Goal: Transaction & Acquisition: Purchase product/service

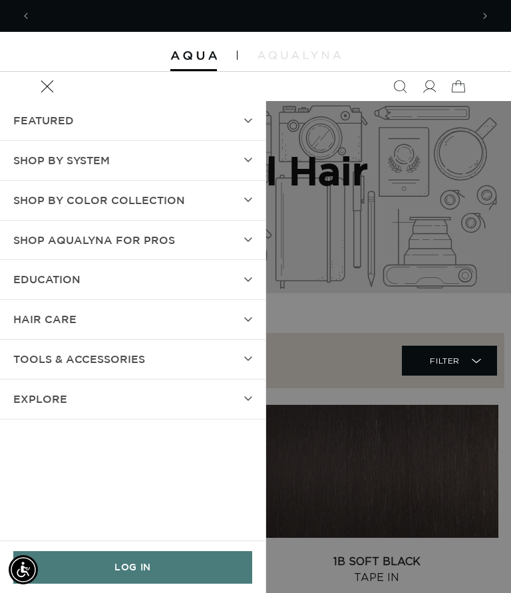
scroll to position [0, 880]
click at [125, 565] on link "LOG IN" at bounding box center [132, 567] width 239 height 33
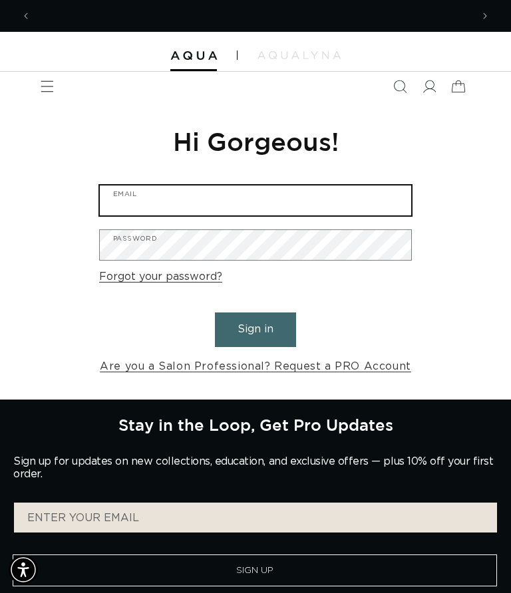
click at [291, 207] on input "Email" at bounding box center [255, 201] width 311 height 30
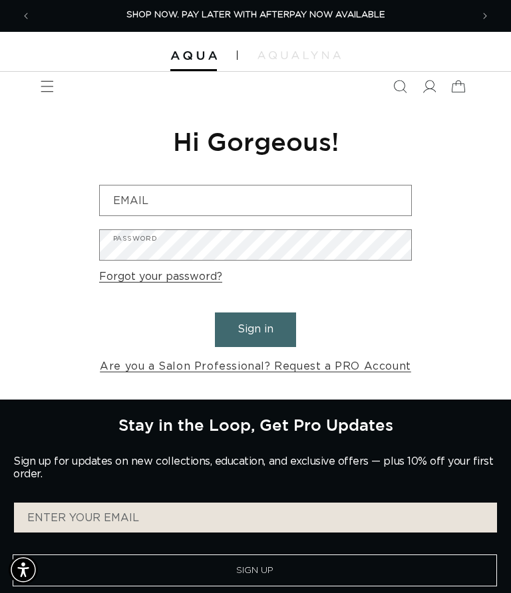
type input "satisfaction2@verizon.net"
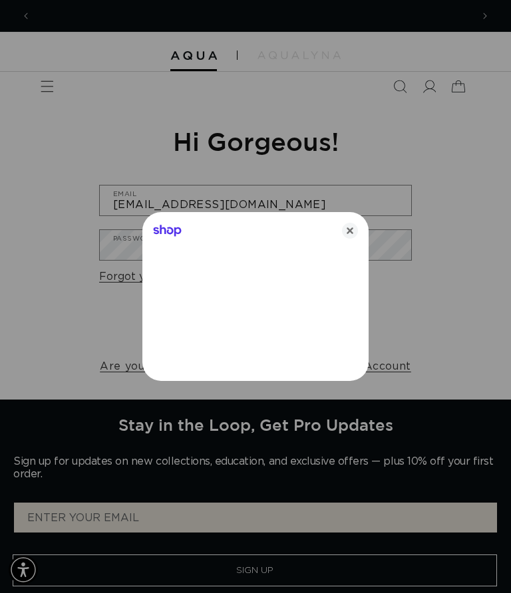
scroll to position [0, 880]
click at [343, 234] on icon "Close" at bounding box center [350, 231] width 16 height 16
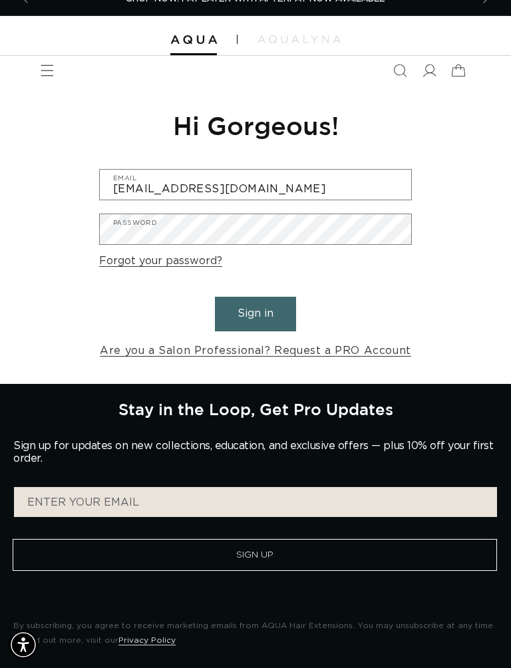
scroll to position [17, 0]
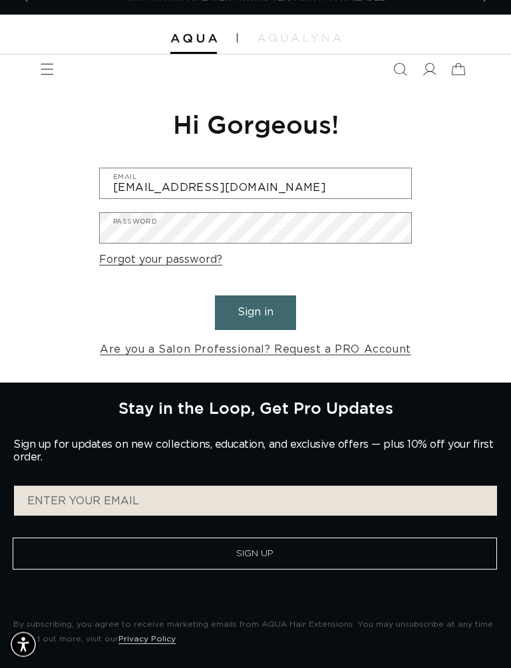
click at [267, 319] on button "Sign in" at bounding box center [255, 313] width 81 height 34
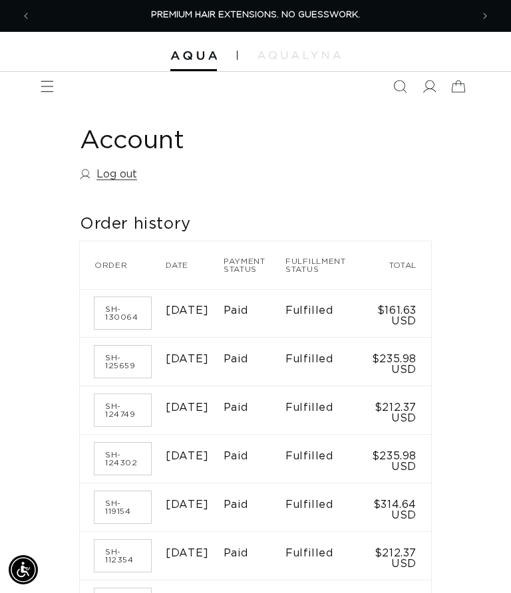
click at [39, 68] on div at bounding box center [255, 52] width 511 height 40
click at [58, 92] on span "Menu" at bounding box center [47, 86] width 29 height 29
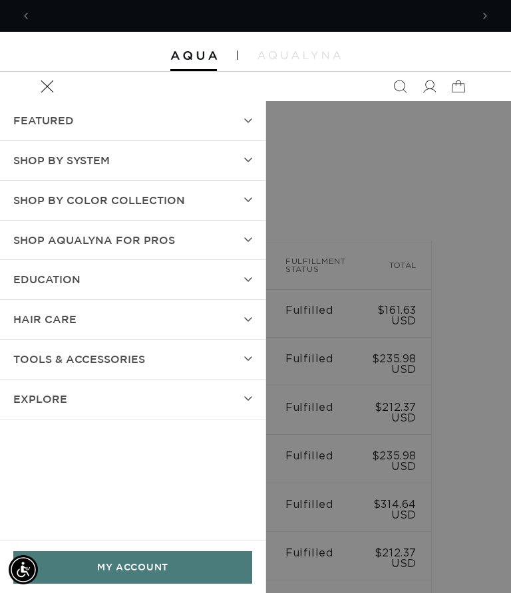
scroll to position [0, 440]
click at [59, 158] on span "SHOP BY SYSTEM" at bounding box center [61, 160] width 96 height 19
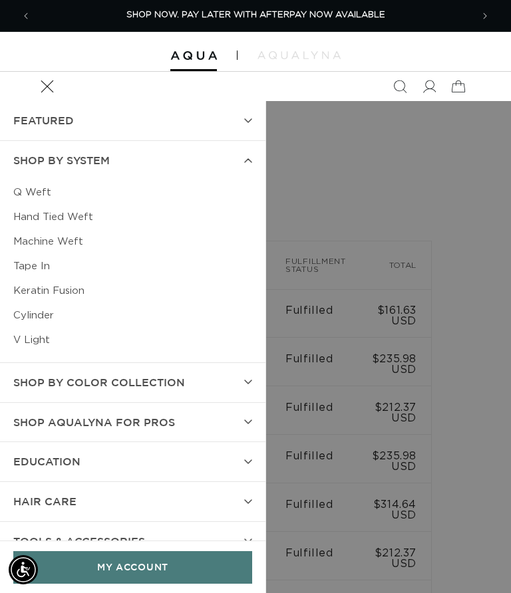
click at [75, 293] on link "Keratin Fusion" at bounding box center [132, 291] width 239 height 25
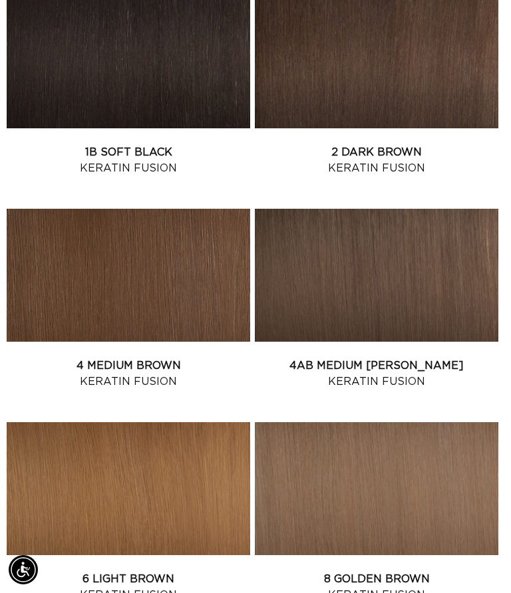
scroll to position [0, 440]
click at [98, 358] on link "4 Medium Brown Keratin Fusion" at bounding box center [128, 374] width 243 height 32
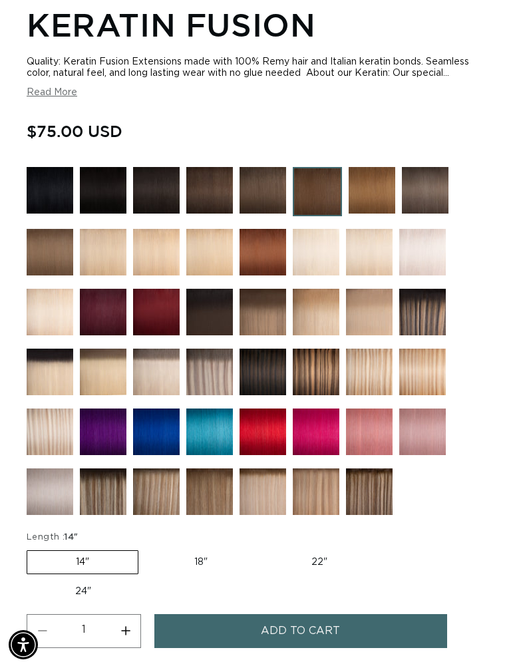
click at [198, 192] on img at bounding box center [209, 190] width 47 height 47
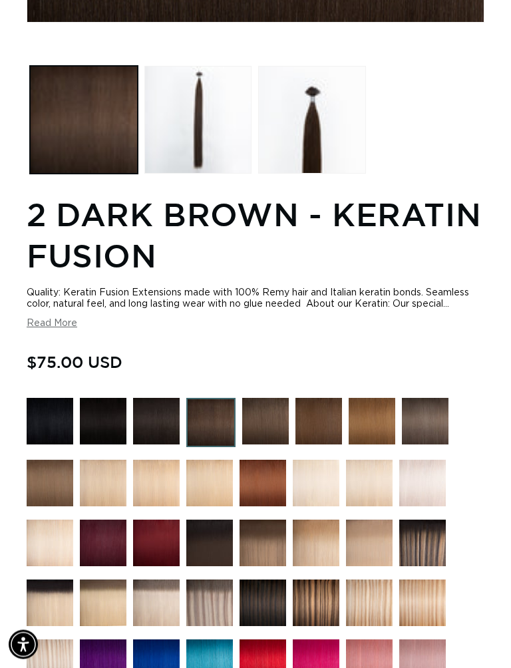
scroll to position [584, 0]
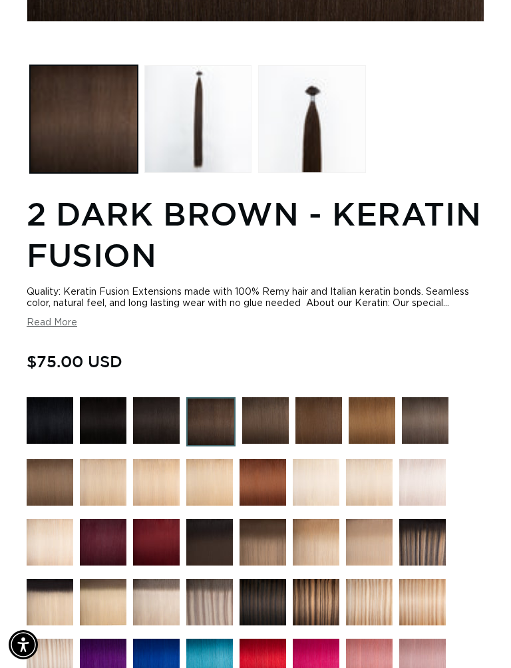
click at [372, 423] on img at bounding box center [371, 420] width 47 height 47
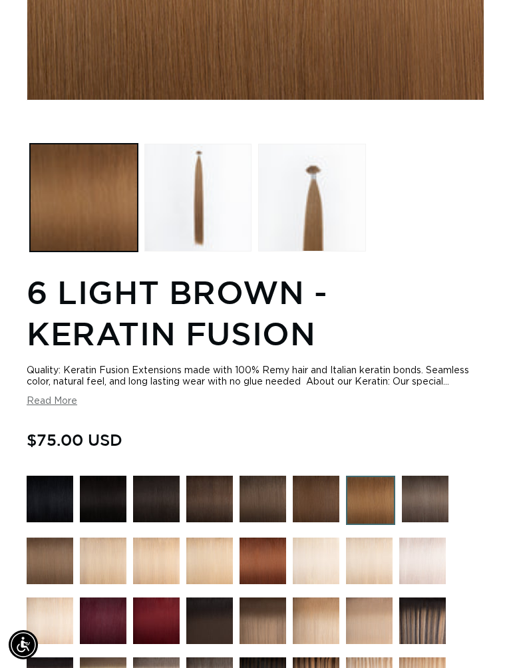
scroll to position [506, 0]
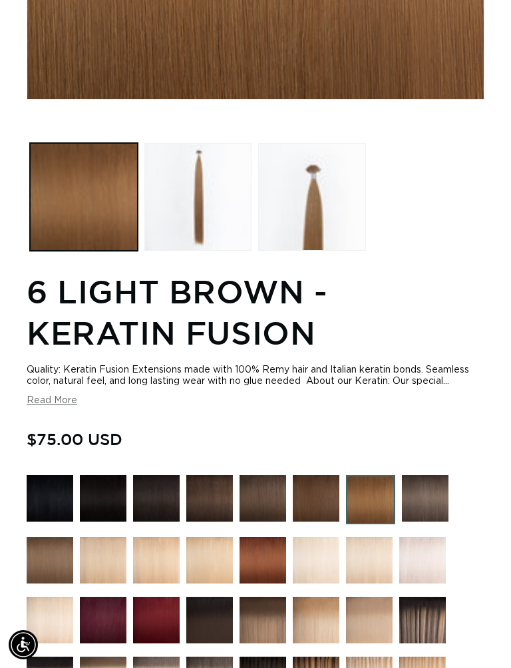
click at [309, 516] on img at bounding box center [316, 498] width 47 height 47
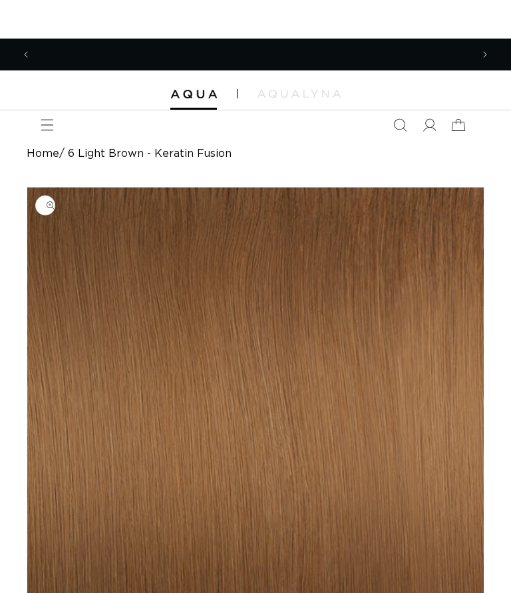
scroll to position [0, 440]
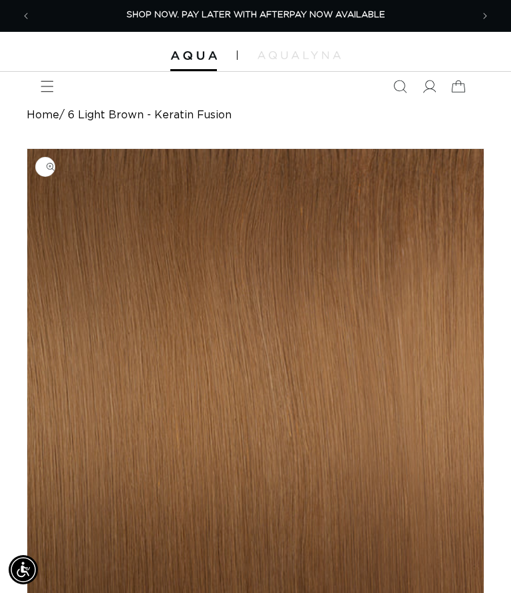
click at [44, 82] on icon "Menu" at bounding box center [47, 86] width 13 height 13
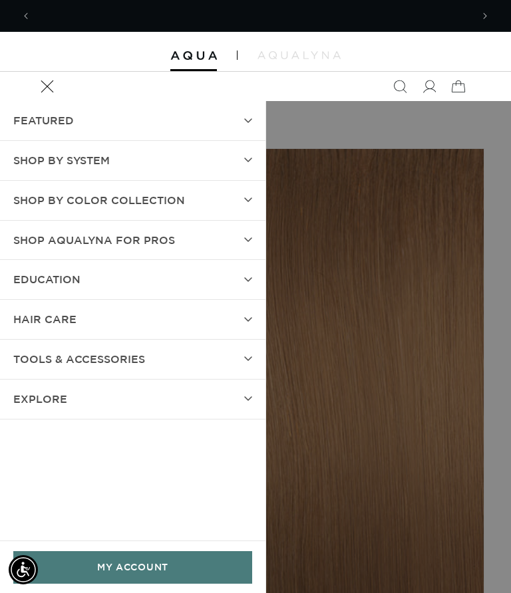
scroll to position [0, 0]
click at [211, 208] on summary "Shop by Color Collection" at bounding box center [132, 200] width 265 height 39
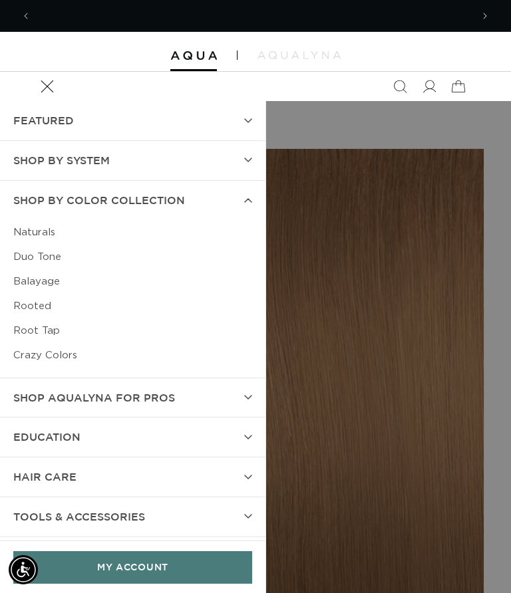
scroll to position [0, 440]
click at [203, 164] on summary "SHOP BY SYSTEM" at bounding box center [132, 160] width 265 height 39
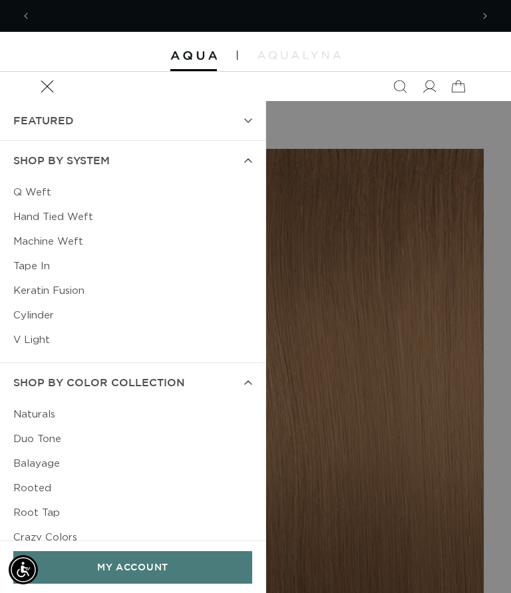
click at [55, 291] on link "Keratin Fusion" at bounding box center [132, 291] width 239 height 25
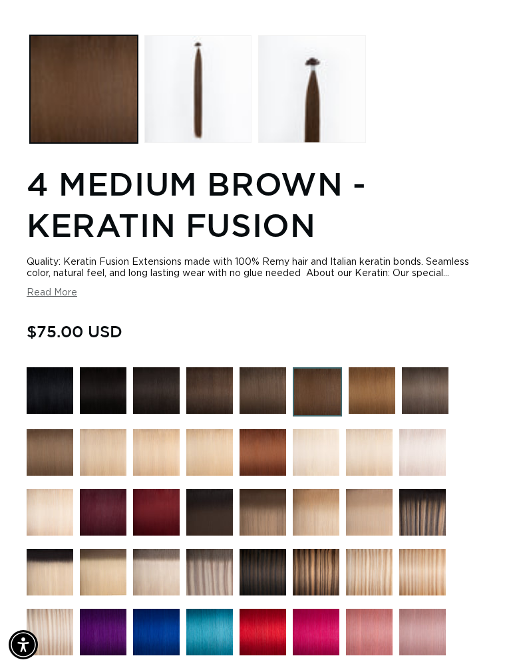
scroll to position [0, 880]
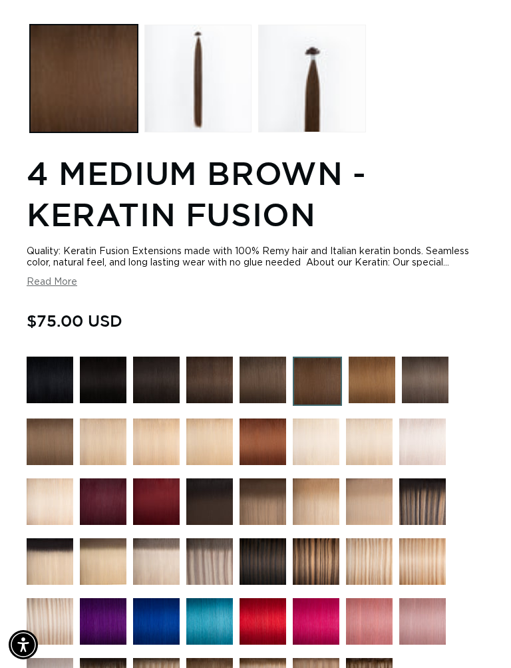
click at [45, 286] on button "Read More" at bounding box center [52, 282] width 51 height 11
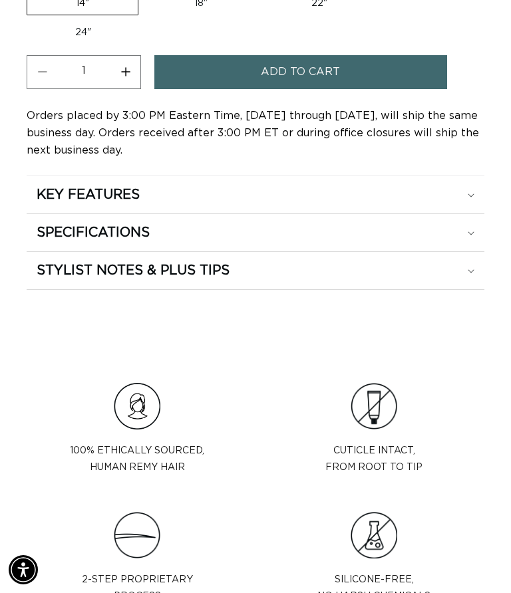
scroll to position [0, 0]
click at [338, 268] on div "STYLIST NOTES & PLUS TIPS" at bounding box center [256, 270] width 438 height 17
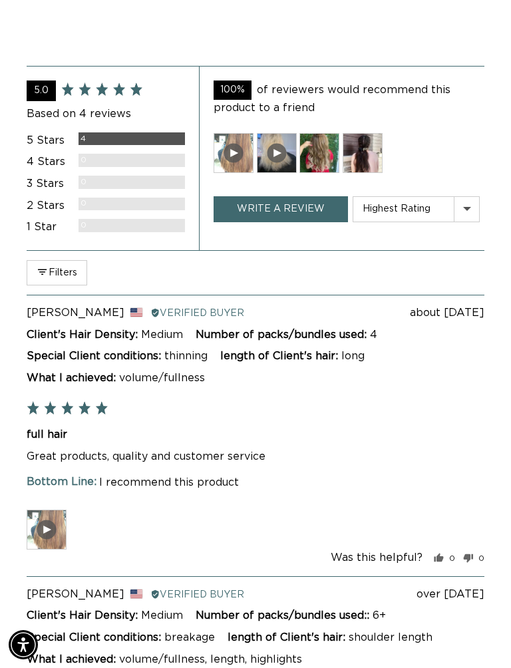
scroll to position [0, 880]
click at [56, 525] on div at bounding box center [47, 529] width 40 height 40
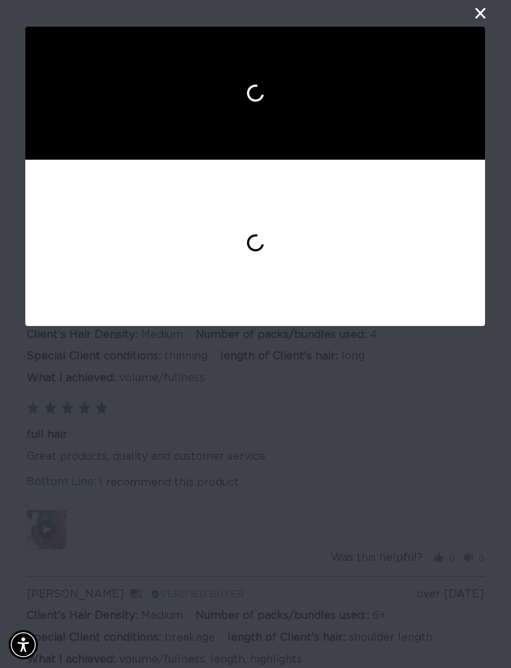
scroll to position [0, 0]
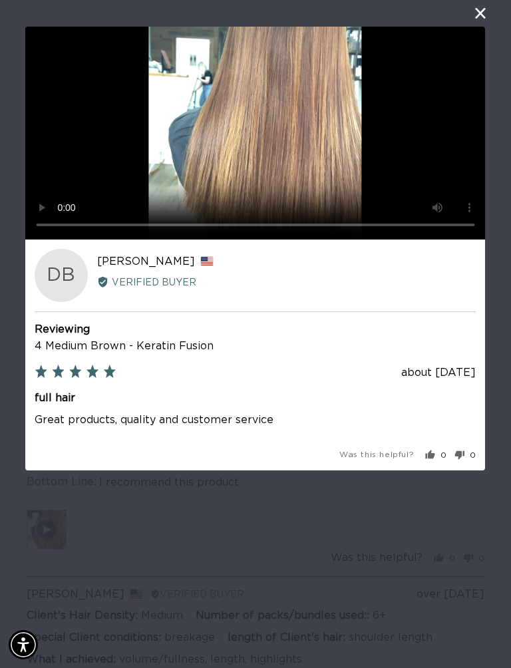
click at [256, 122] on video "Your browser doesn't support HTML5 videos." at bounding box center [255, 133] width 460 height 213
click at [254, 117] on video "Your browser doesn't support HTML5 videos." at bounding box center [255, 133] width 460 height 213
click at [317, 570] on div "User-Uploaded Media Gallery Your browser doesn't support HTML5 videos. DB Domin…" at bounding box center [255, 334] width 511 height 668
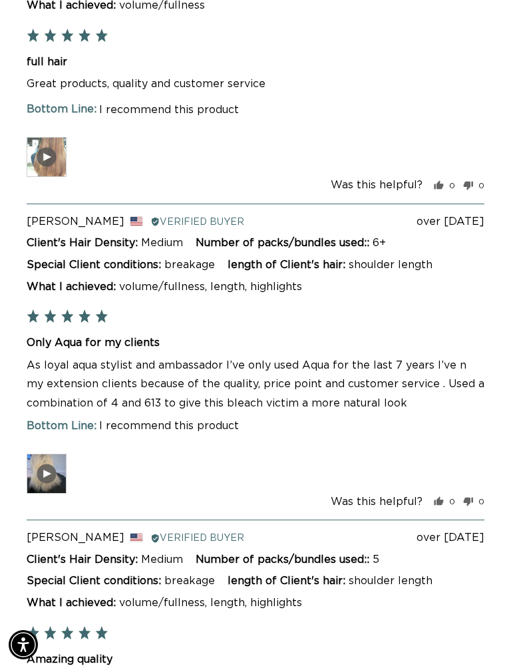
scroll to position [0, 880]
click at [52, 457] on div at bounding box center [47, 474] width 40 height 40
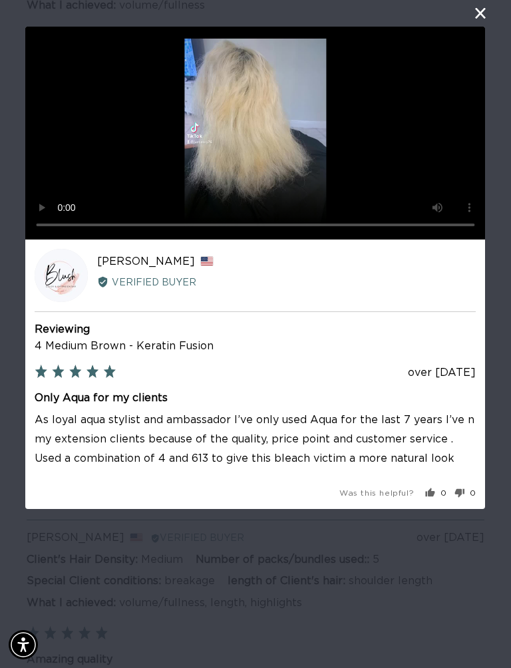
click at [263, 137] on video "Your browser doesn't support HTML5 videos." at bounding box center [255, 133] width 460 height 213
click at [240, 593] on div "User-Uploaded Media Gallery Your browser doesn't support HTML5 videos. JC Jessi…" at bounding box center [255, 334] width 511 height 668
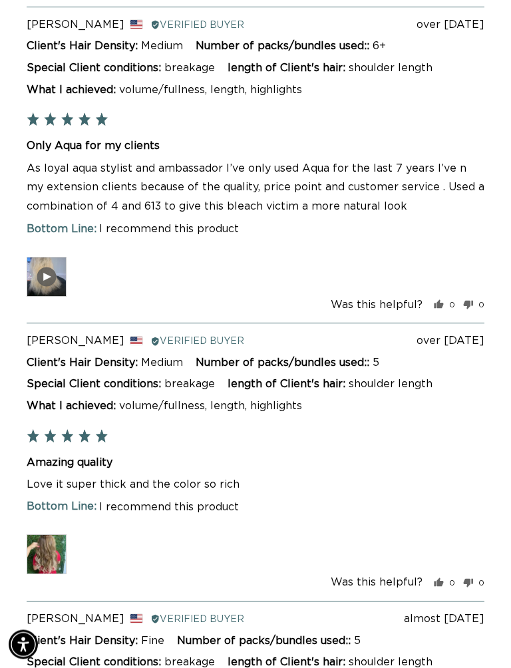
scroll to position [3853, 0]
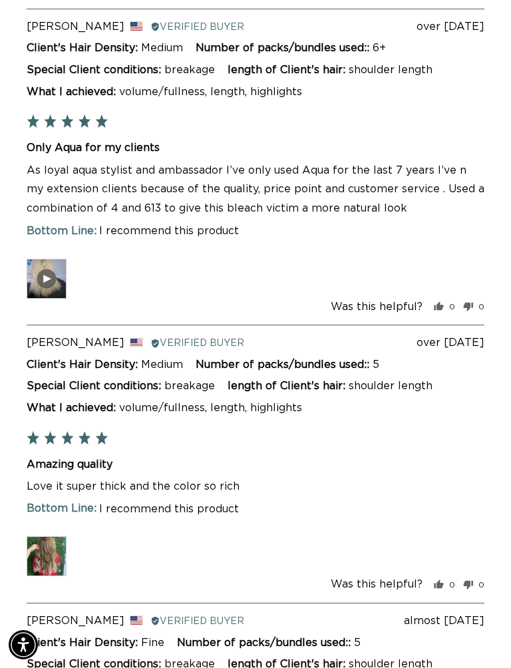
click at [51, 560] on img at bounding box center [47, 556] width 40 height 40
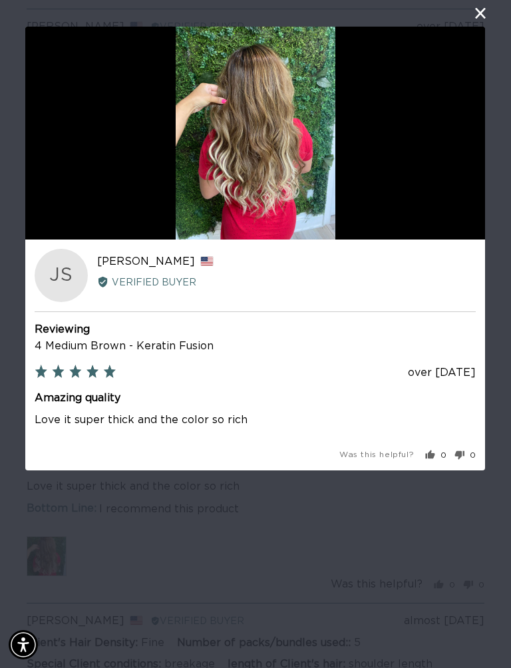
click at [266, 104] on img at bounding box center [256, 133] width 160 height 213
click at [209, 567] on div "User-Uploaded Media Gallery JS Jay S. Reviewed by Jay S., from United States Ve…" at bounding box center [255, 334] width 511 height 668
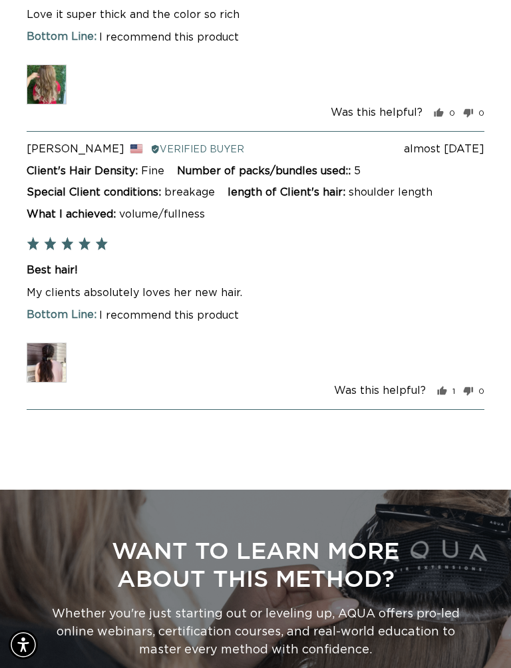
scroll to position [4328, 0]
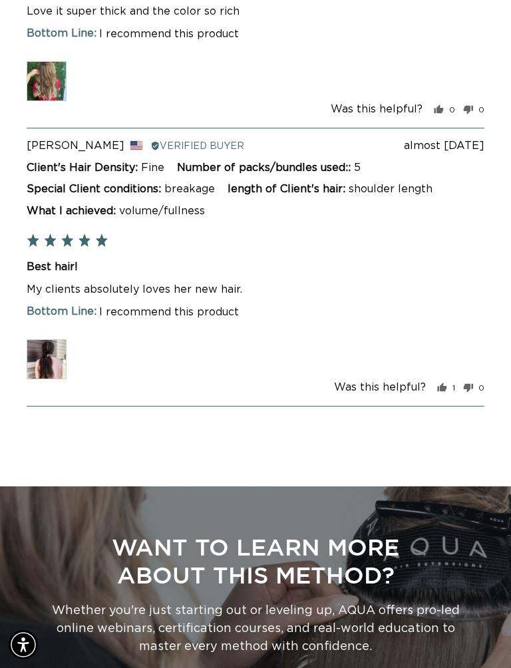
click at [53, 358] on img at bounding box center [47, 359] width 40 height 40
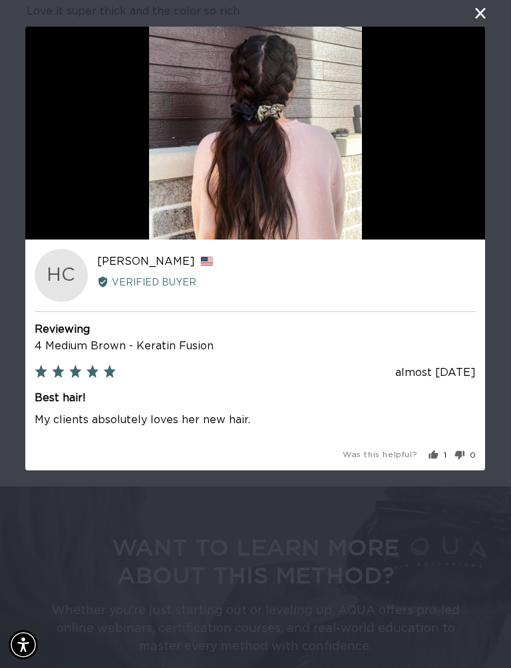
scroll to position [0, 440]
click at [321, 545] on div "User-Uploaded Media Gallery HC Haley C. Reviewed by Haley C., from United State…" at bounding box center [255, 334] width 511 height 668
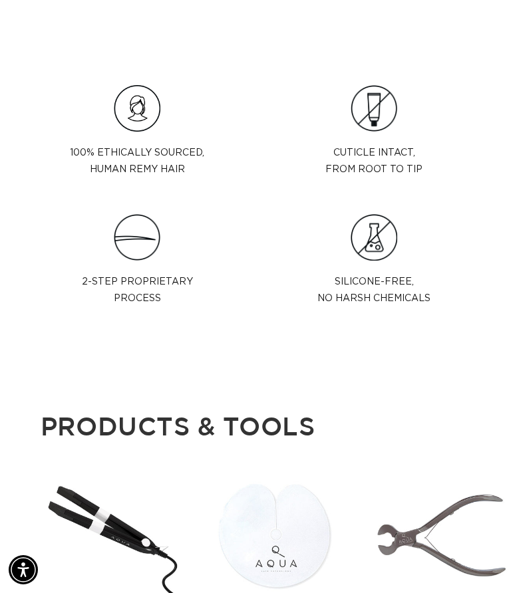
scroll to position [2139, 0]
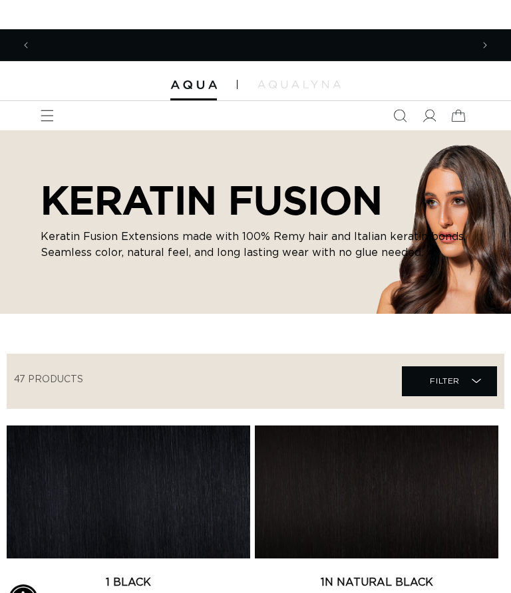
scroll to position [0, 440]
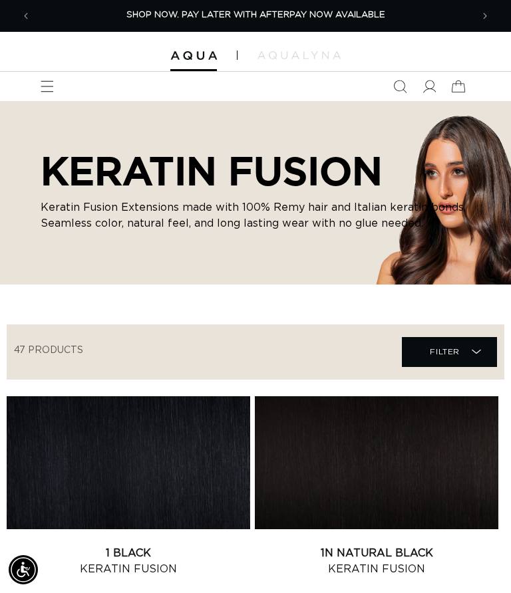
click at [60, 88] on span "Menu" at bounding box center [47, 86] width 29 height 29
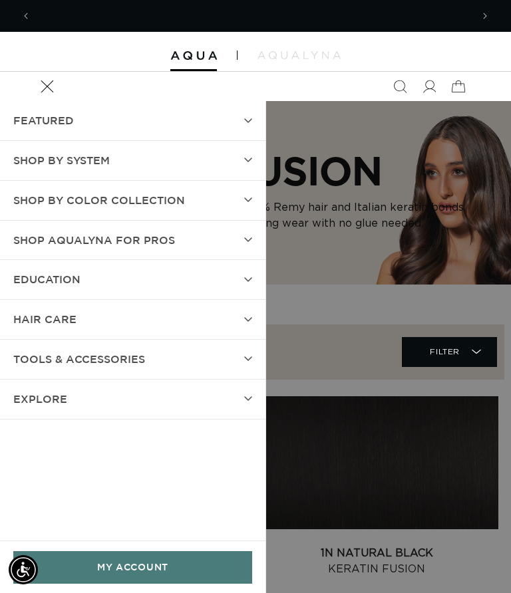
scroll to position [0, 880]
click at [158, 559] on link "MY ACCOUNT" at bounding box center [132, 567] width 239 height 33
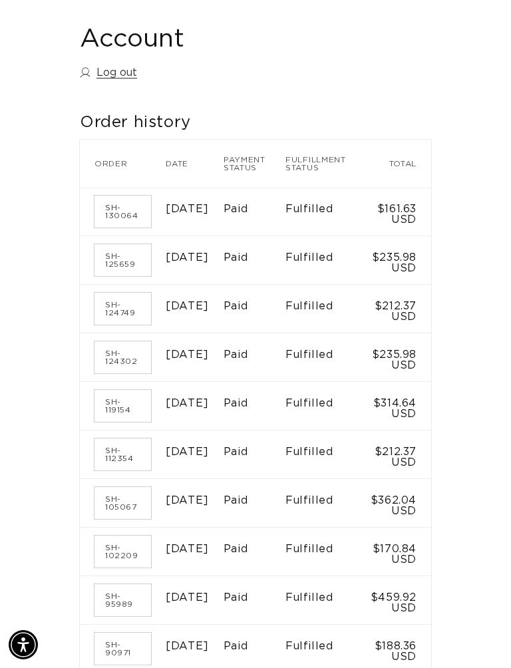
scroll to position [0, 880]
